Goal: Transaction & Acquisition: Book appointment/travel/reservation

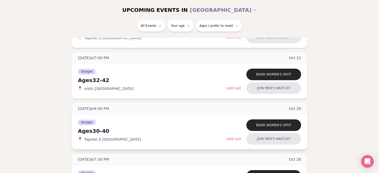
scroll to position [261, 0]
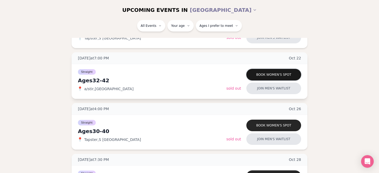
click at [259, 72] on button "Book women's spot" at bounding box center [273, 75] width 55 height 12
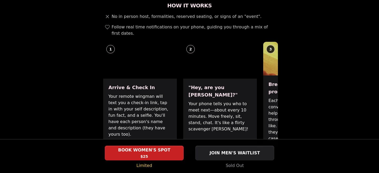
scroll to position [207, 0]
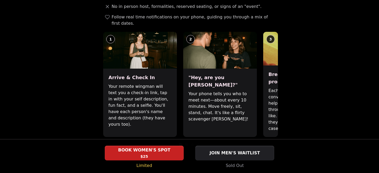
click at [186, 143] on span at bounding box center [186, 144] width 3 height 3
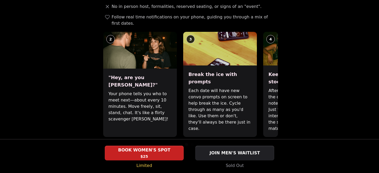
click at [194, 143] on div at bounding box center [189, 144] width 177 height 3
click at [193, 143] on span at bounding box center [192, 144] width 3 height 3
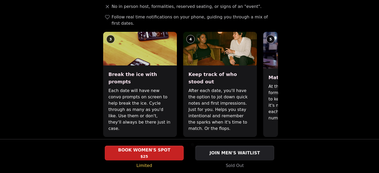
click at [199, 143] on span at bounding box center [198, 144] width 3 height 3
